Goal: Navigation & Orientation: Find specific page/section

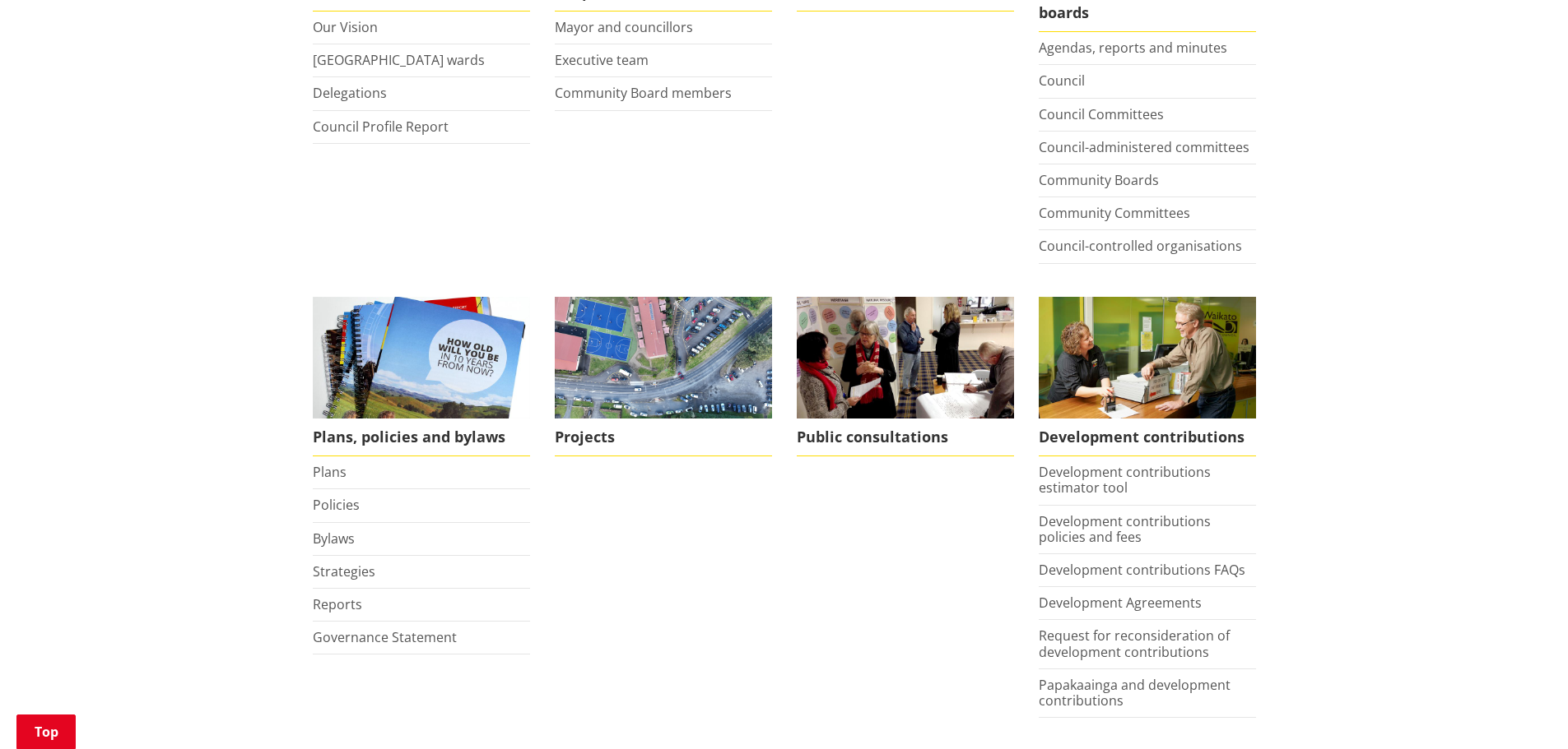
scroll to position [493, 0]
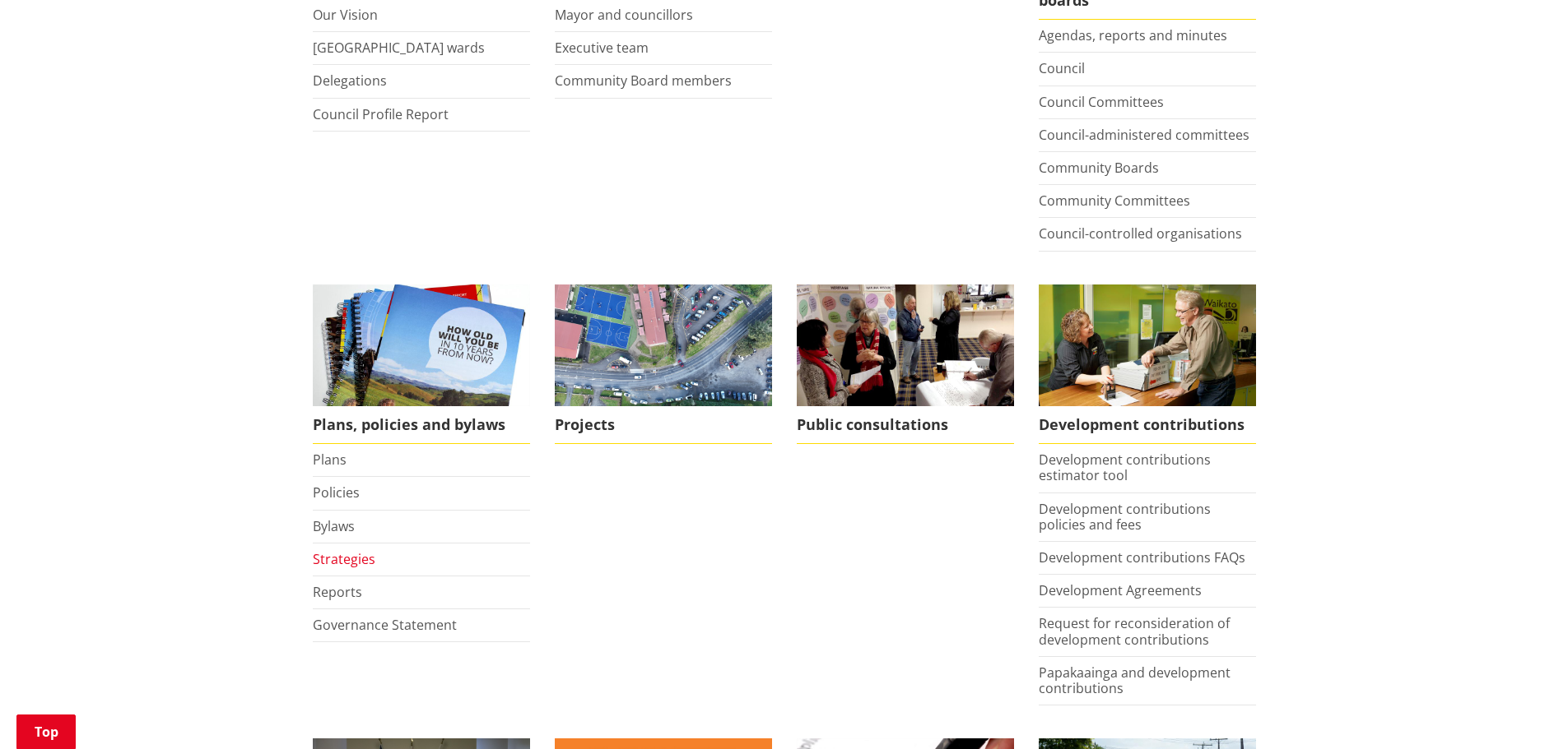
click at [335, 559] on link "Strategies" at bounding box center [344, 559] width 62 height 18
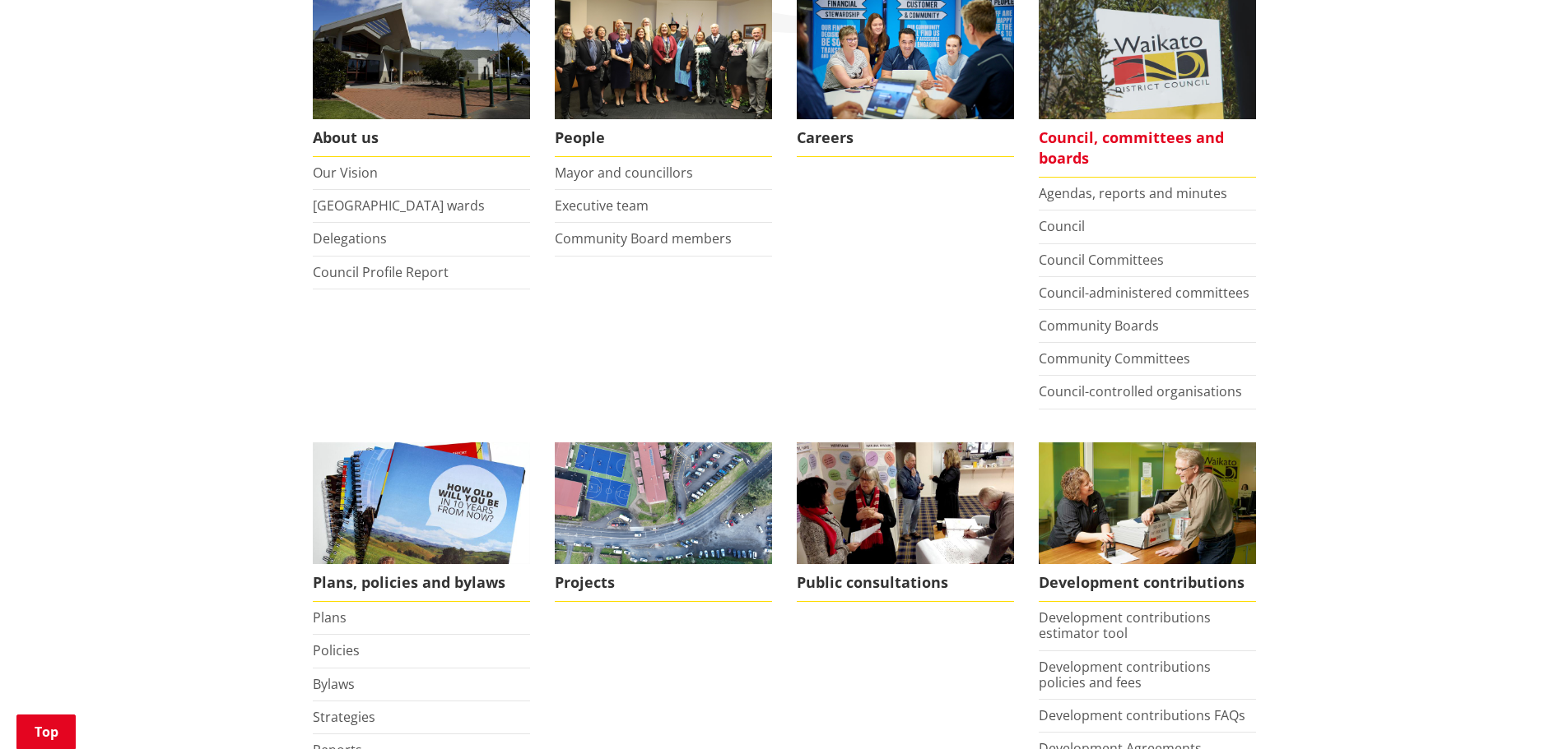
scroll to position [329, 0]
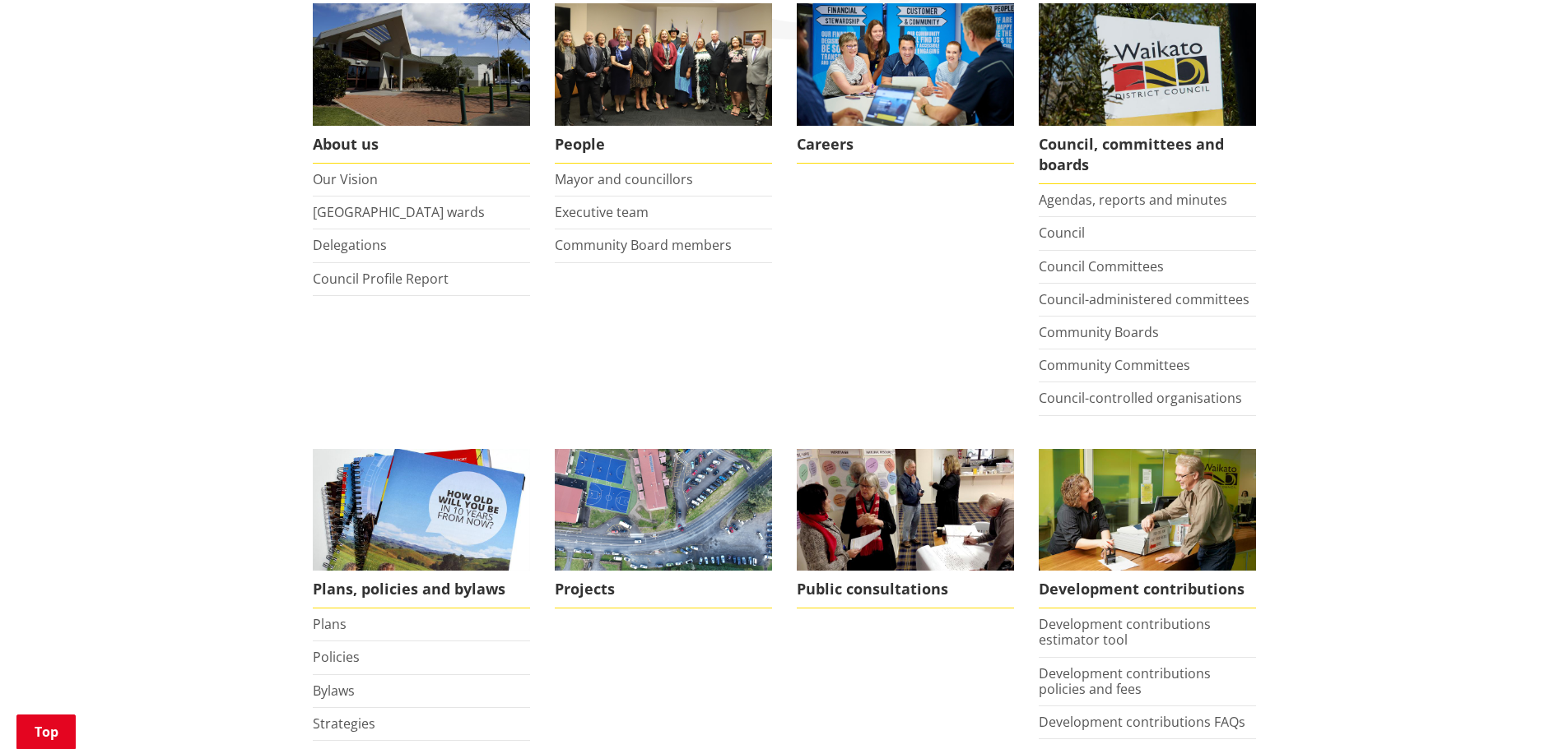
click at [1139, 190] on li "Agendas, reports and minutes" at bounding box center [1147, 200] width 217 height 33
click at [1139, 194] on link "Agendas, reports and minutes" at bounding box center [1132, 200] width 188 height 18
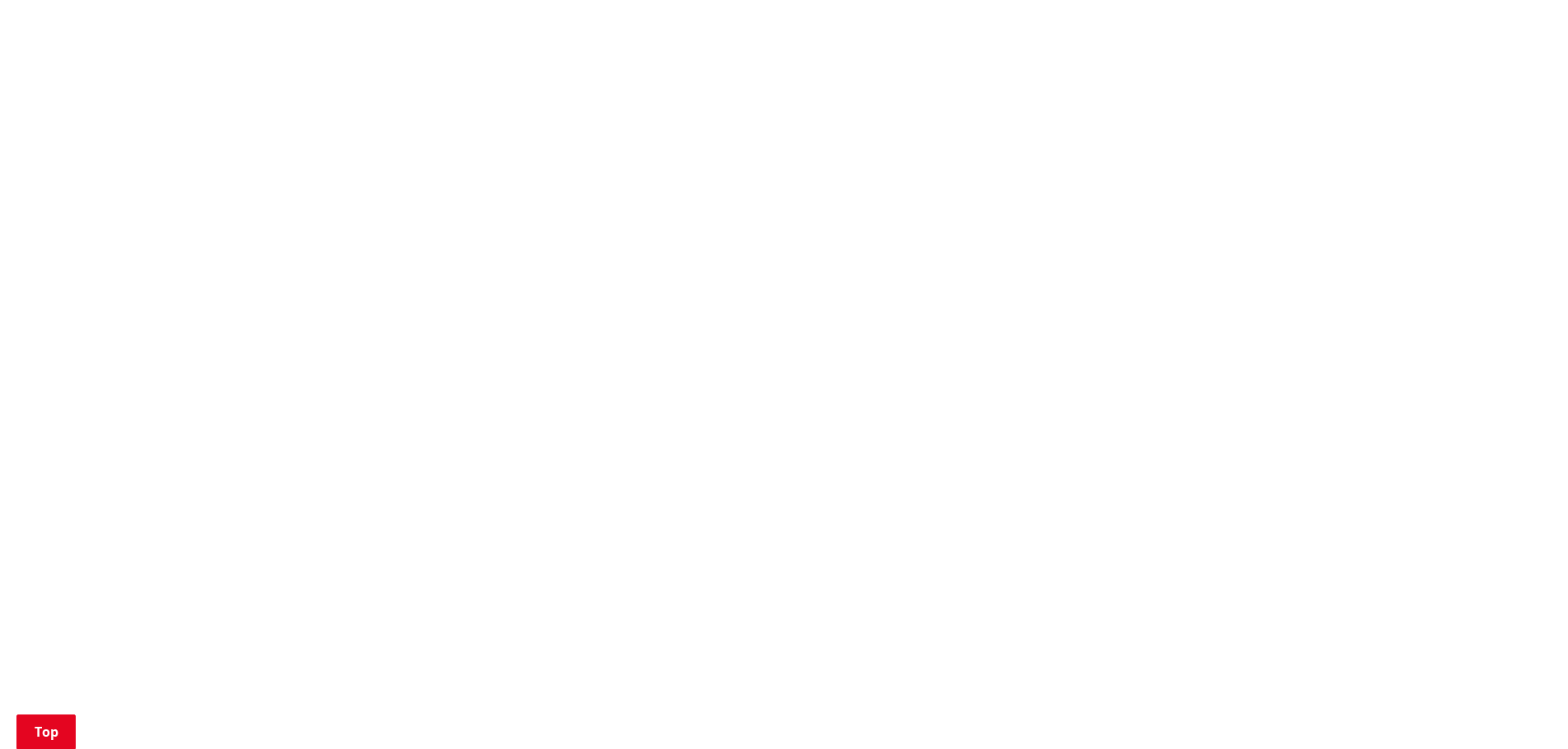
scroll to position [1316, 0]
